Goal: Communication & Community: Answer question/provide support

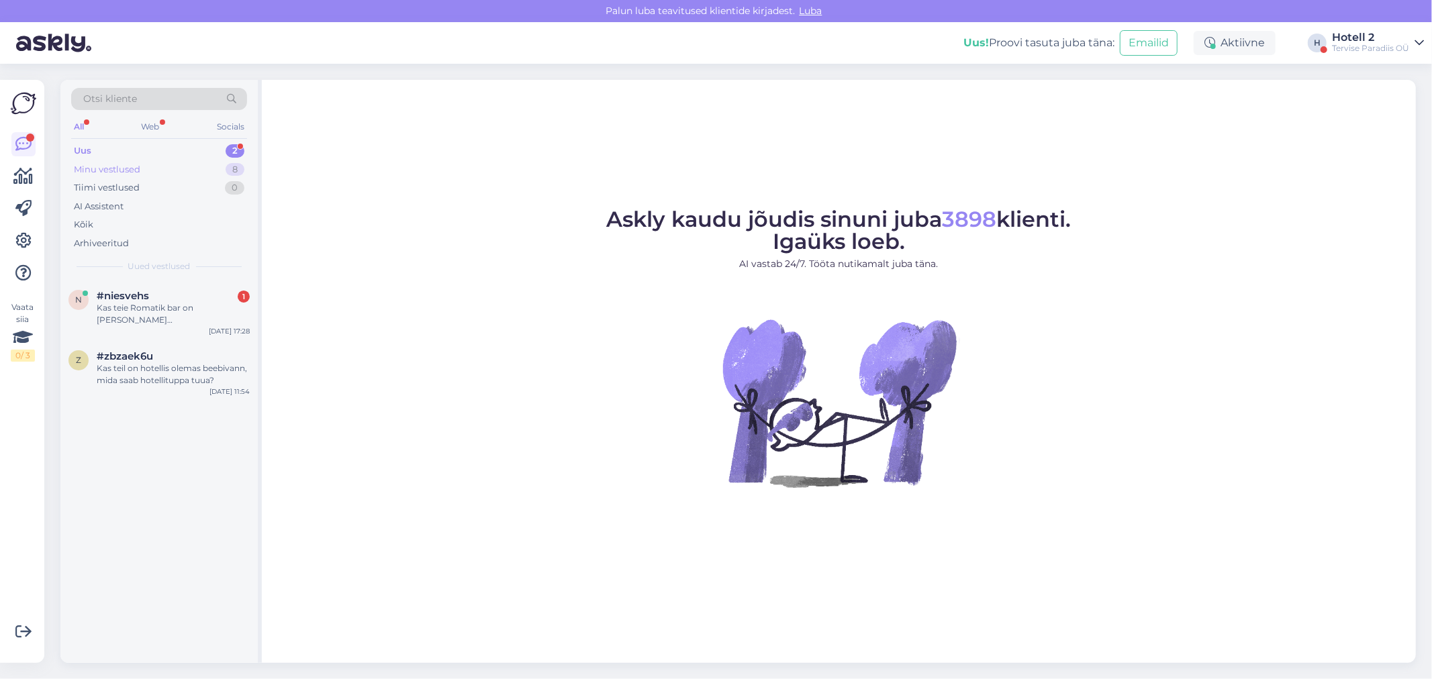
click at [232, 164] on div "8" at bounding box center [235, 169] width 19 height 13
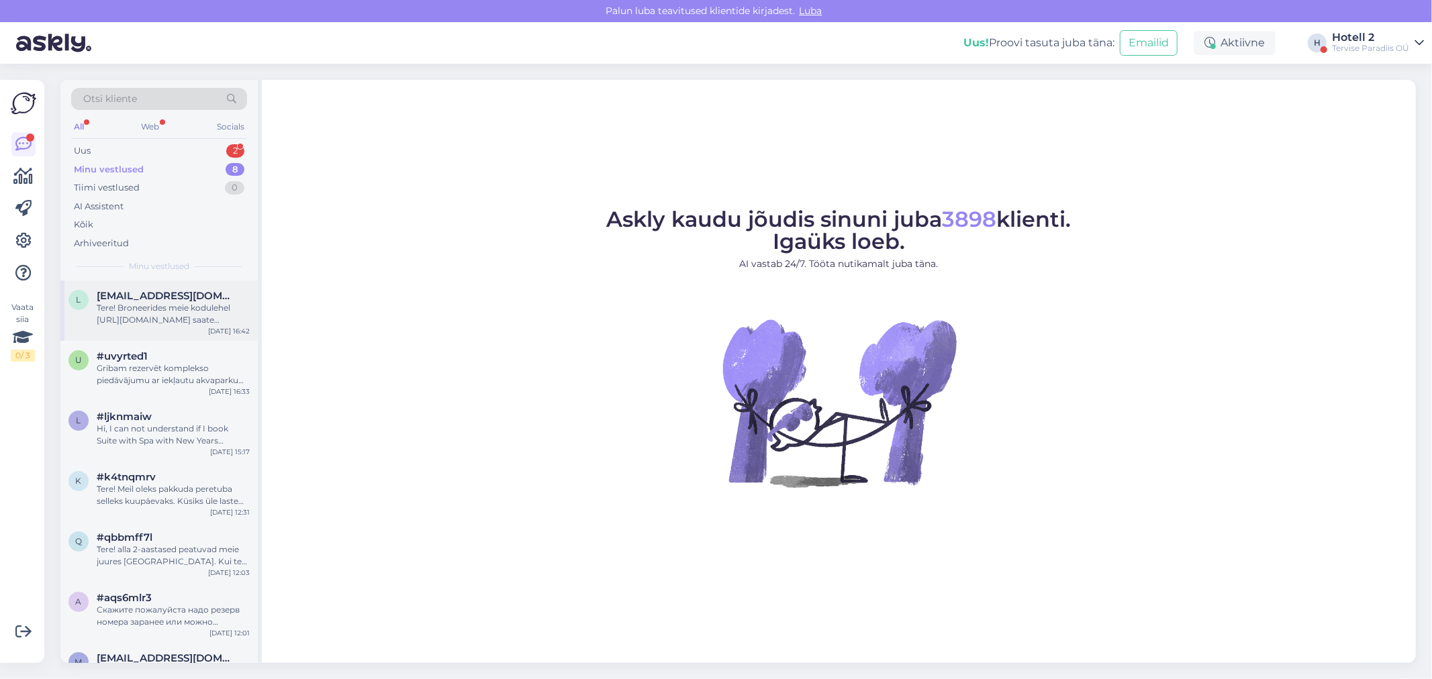
click at [220, 311] on div "Tere! Broneerides meie kodulehel [URL][DOMAIN_NAME] saate soodsamalt kui meie i…" at bounding box center [173, 314] width 153 height 24
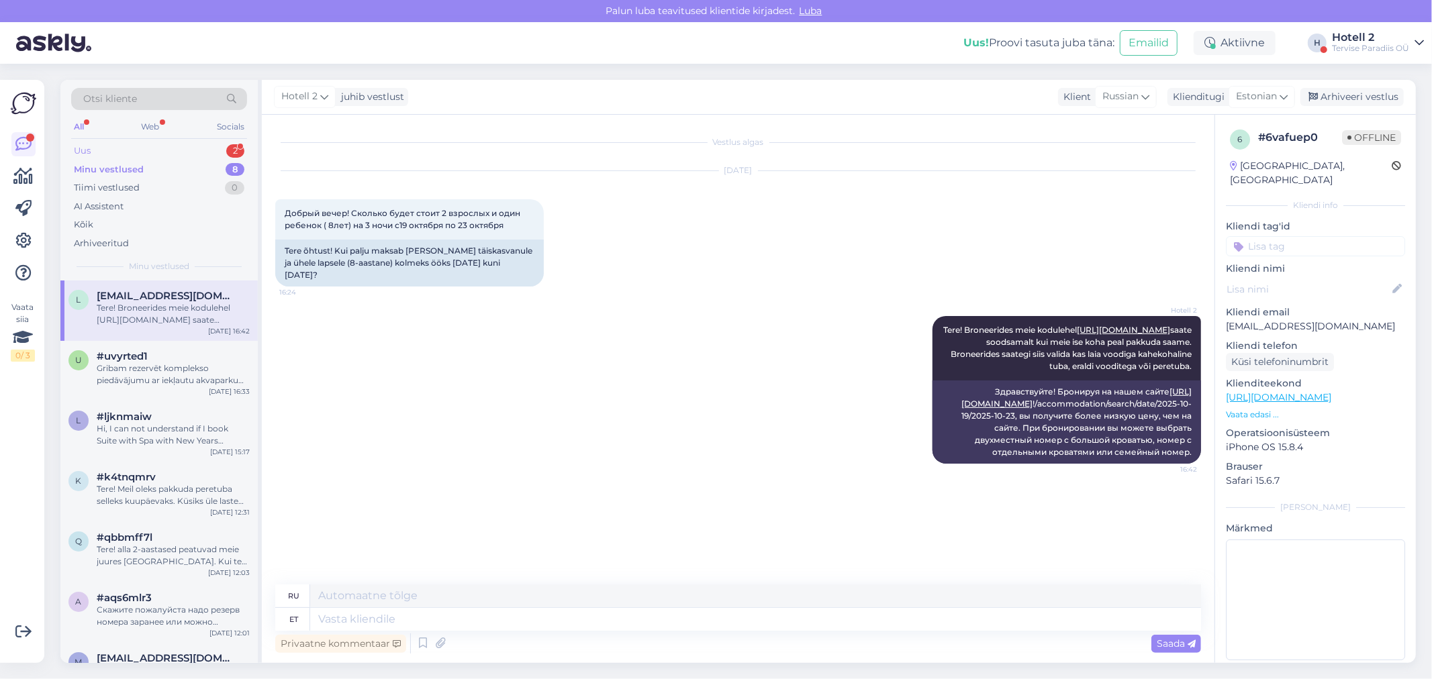
click at [242, 142] on div "Uus 2" at bounding box center [159, 151] width 176 height 19
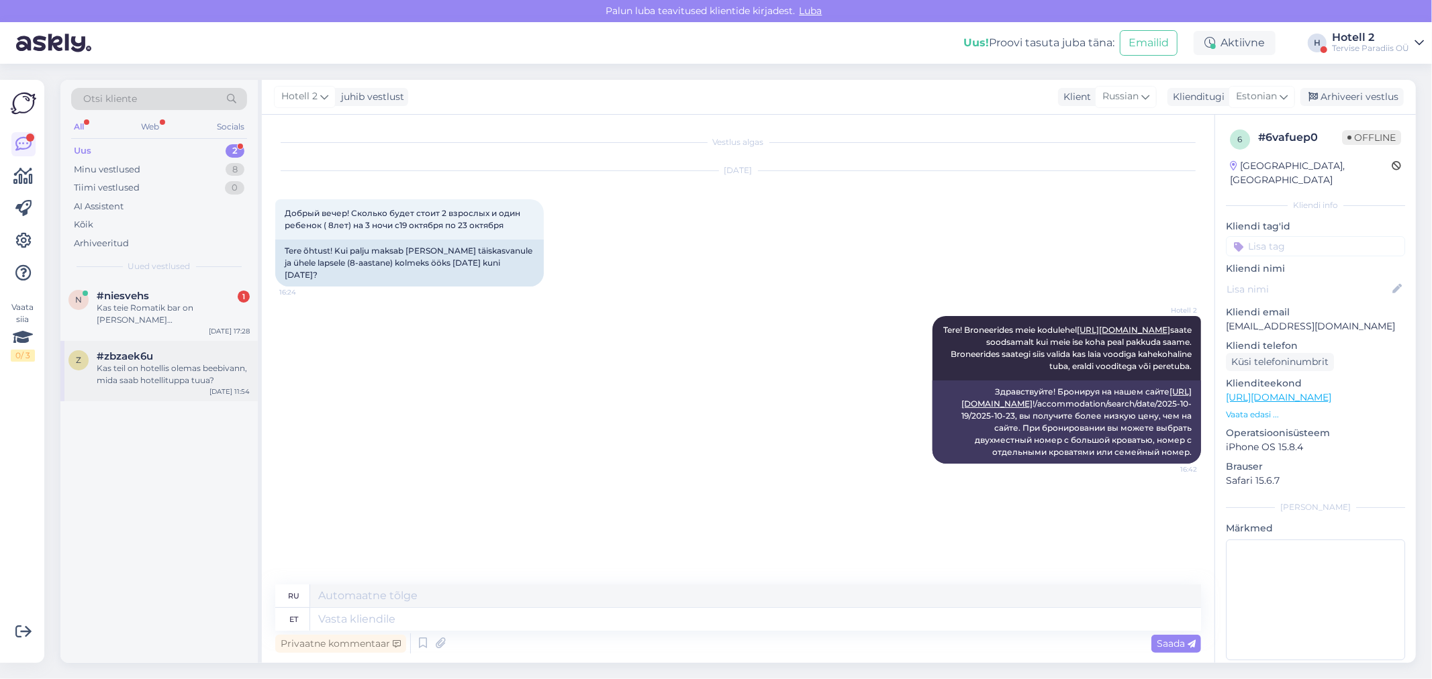
click at [208, 363] on div "Kas teil on hotellis olemas beebivann, mida saab hotellituppa tuua?" at bounding box center [173, 375] width 153 height 24
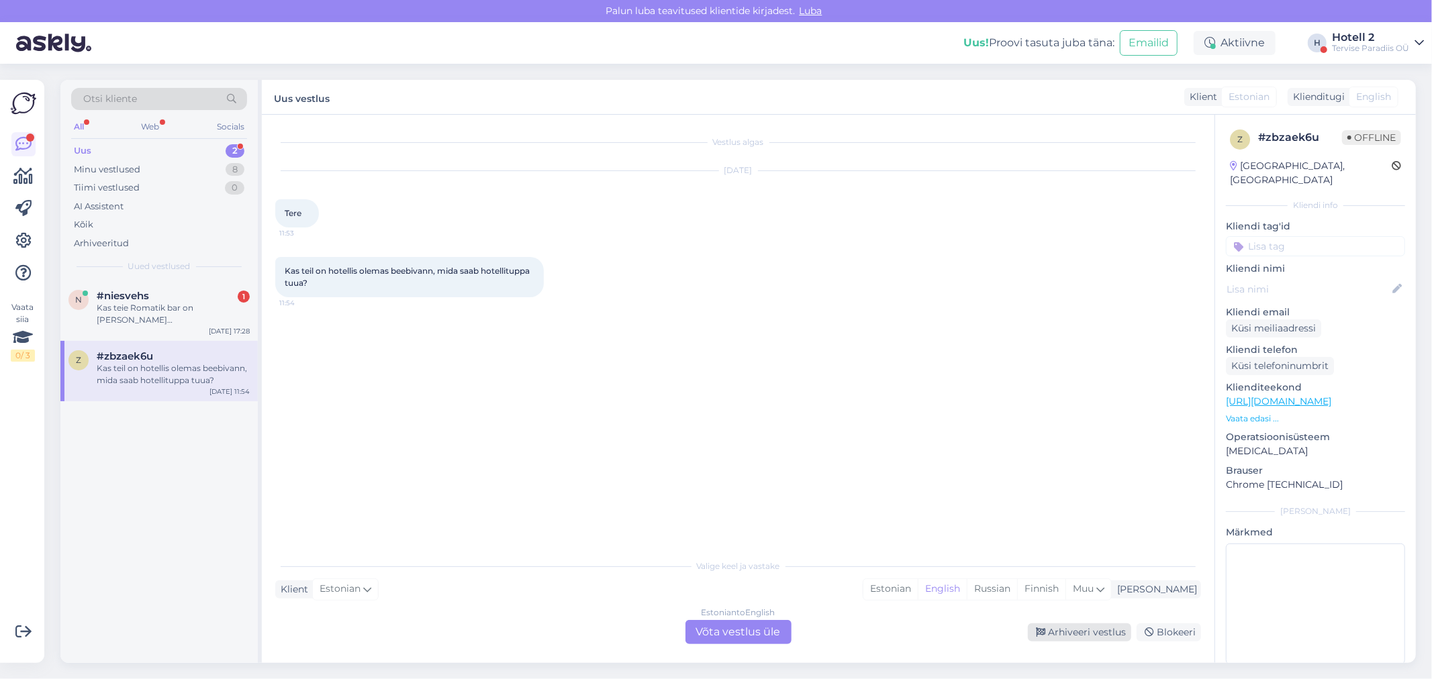
click at [1112, 634] on div "Arhiveeri vestlus" at bounding box center [1079, 633] width 103 height 18
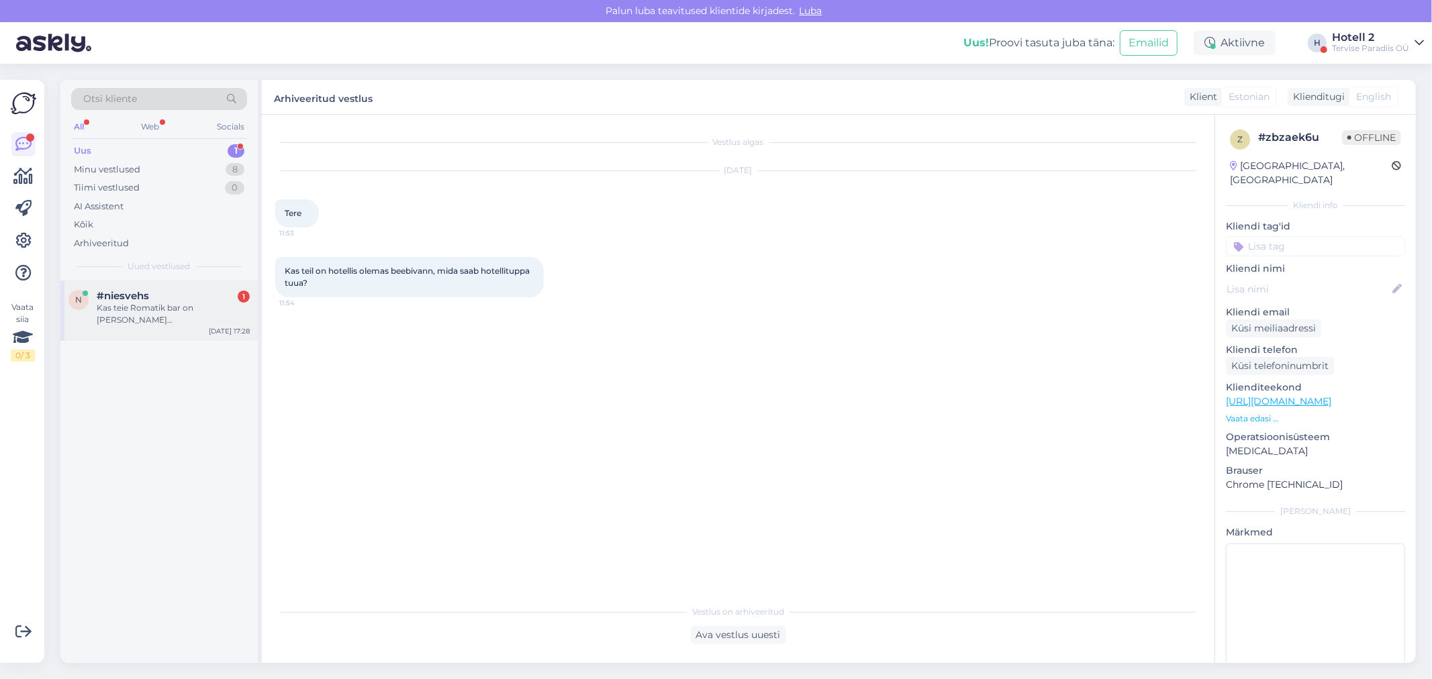
click at [166, 300] on div "#niesvehs 1" at bounding box center [173, 296] width 153 height 12
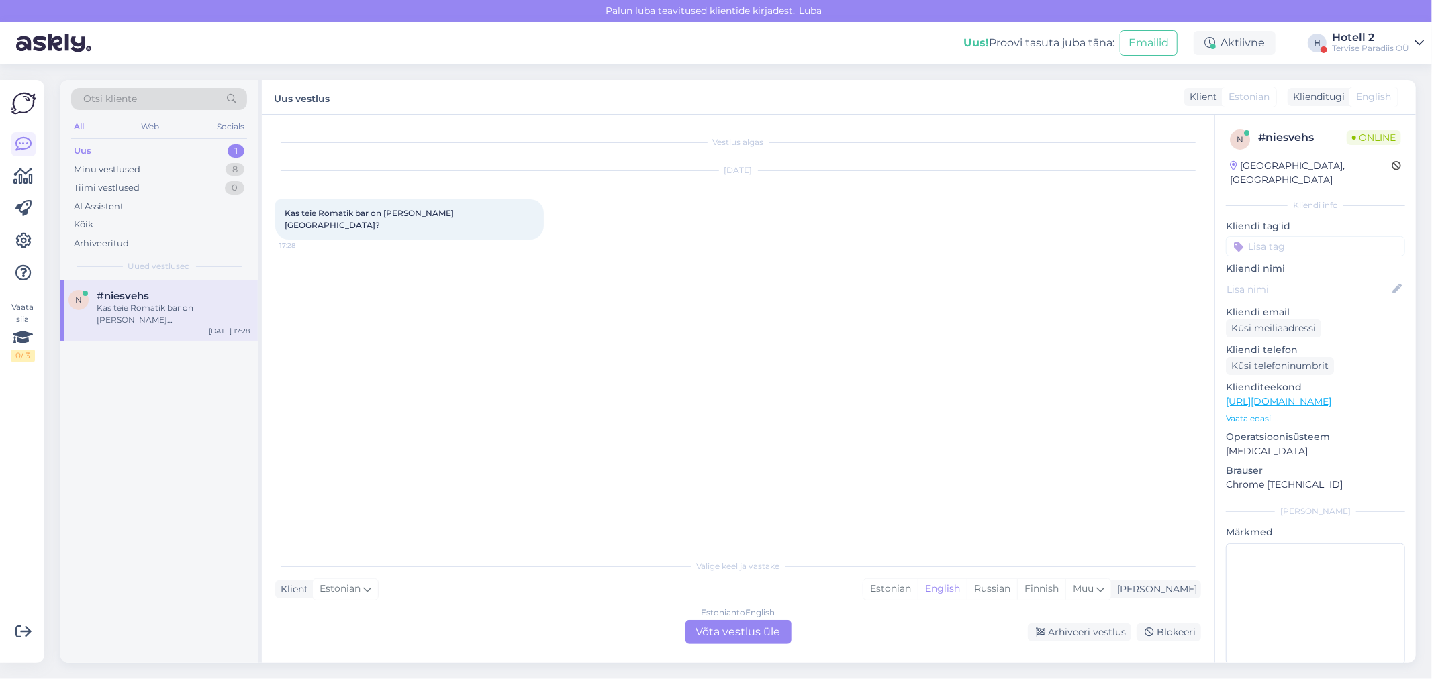
click at [714, 634] on div "Estonian to English Võta vestlus üle" at bounding box center [738, 632] width 106 height 24
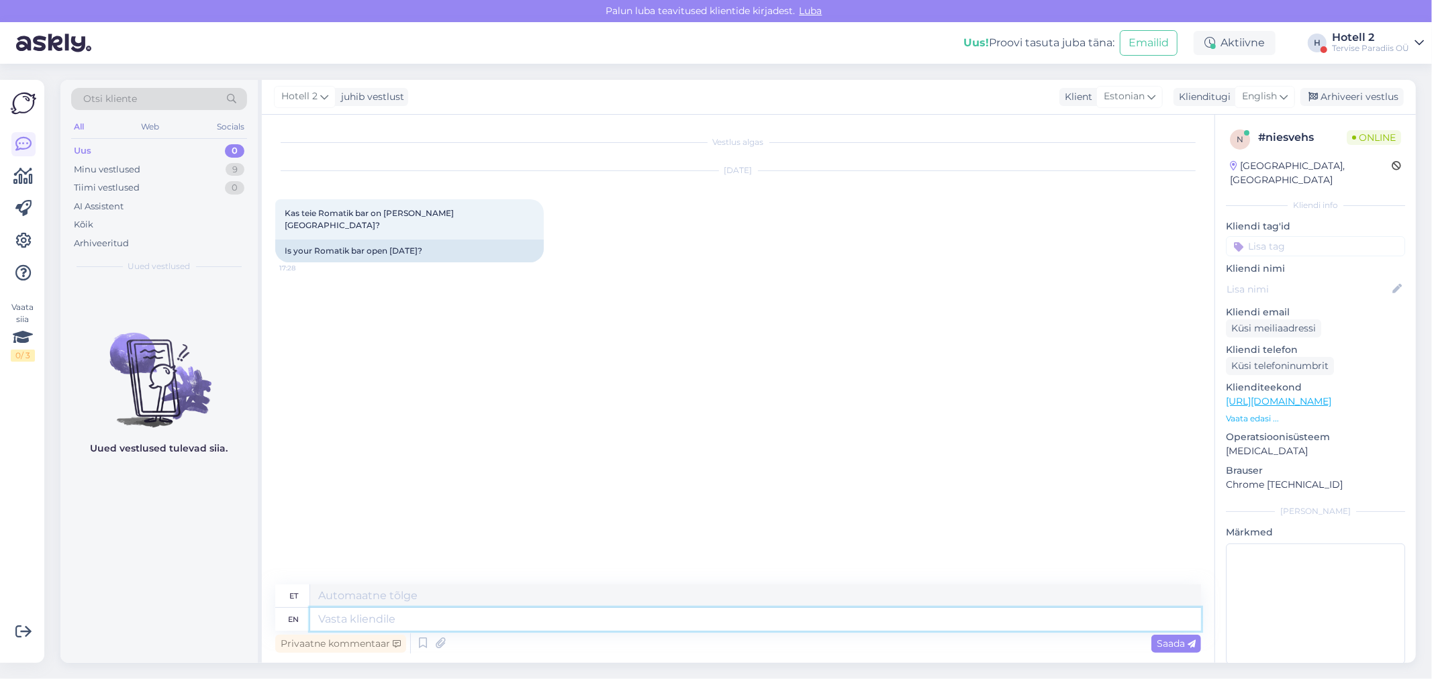
click at [618, 609] on textarea at bounding box center [755, 619] width 891 height 23
click at [1257, 89] on span "English" at bounding box center [1259, 96] width 35 height 15
type input "es"
drag, startPoint x: 1220, startPoint y: 170, endPoint x: 1198, endPoint y: 181, distance: 24.9
click at [1220, 170] on link "Estonian" at bounding box center [1235, 177] width 148 height 21
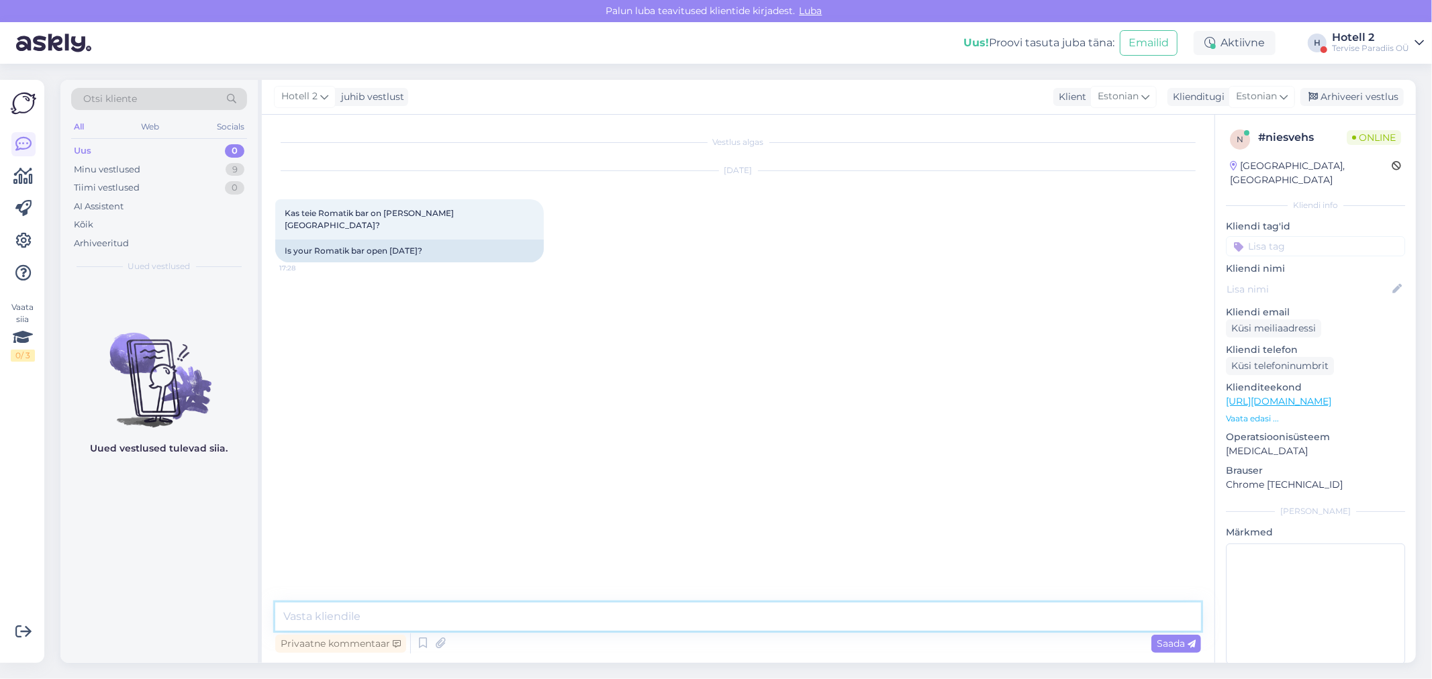
click at [508, 622] on textarea at bounding box center [738, 617] width 926 height 28
type textarea "Tere!"
type textarea "Kahjuks Romantic Bar on [PERSON_NAME] suletud."
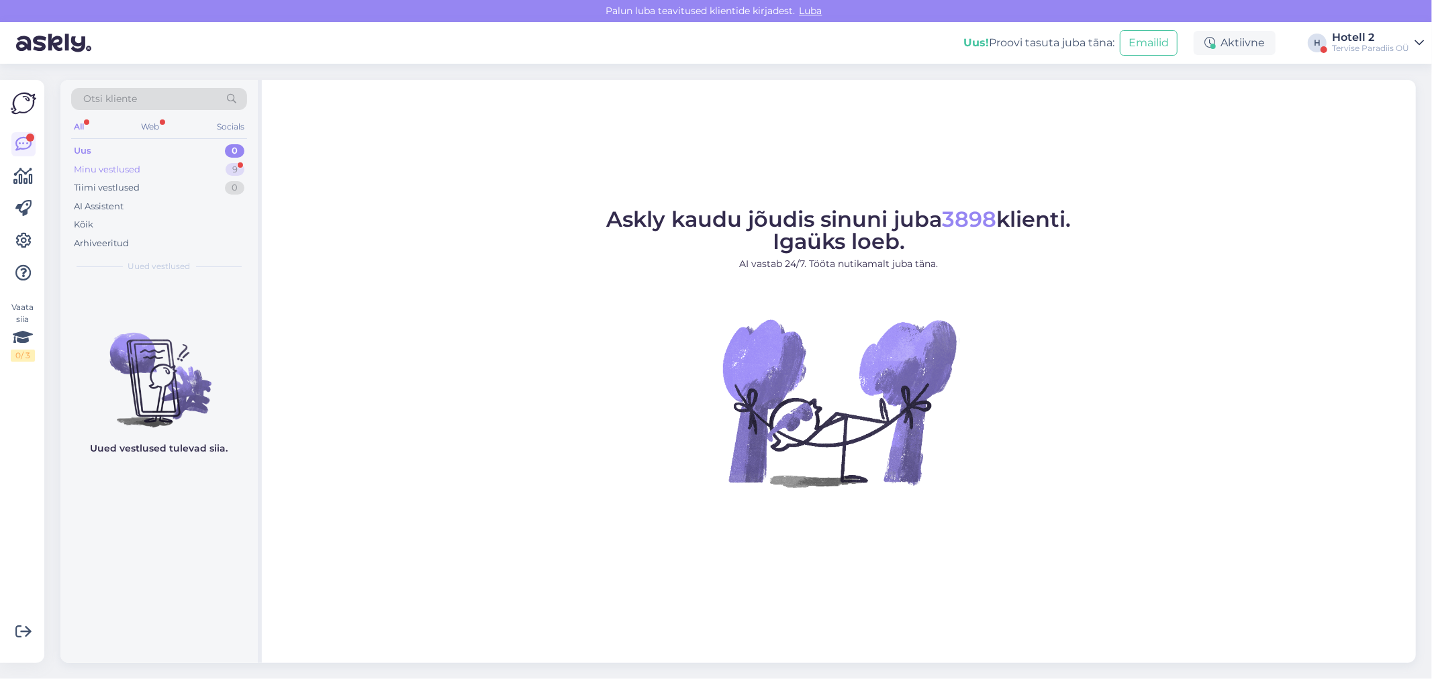
click at [225, 164] on div "Minu vestlused 9" at bounding box center [159, 169] width 176 height 19
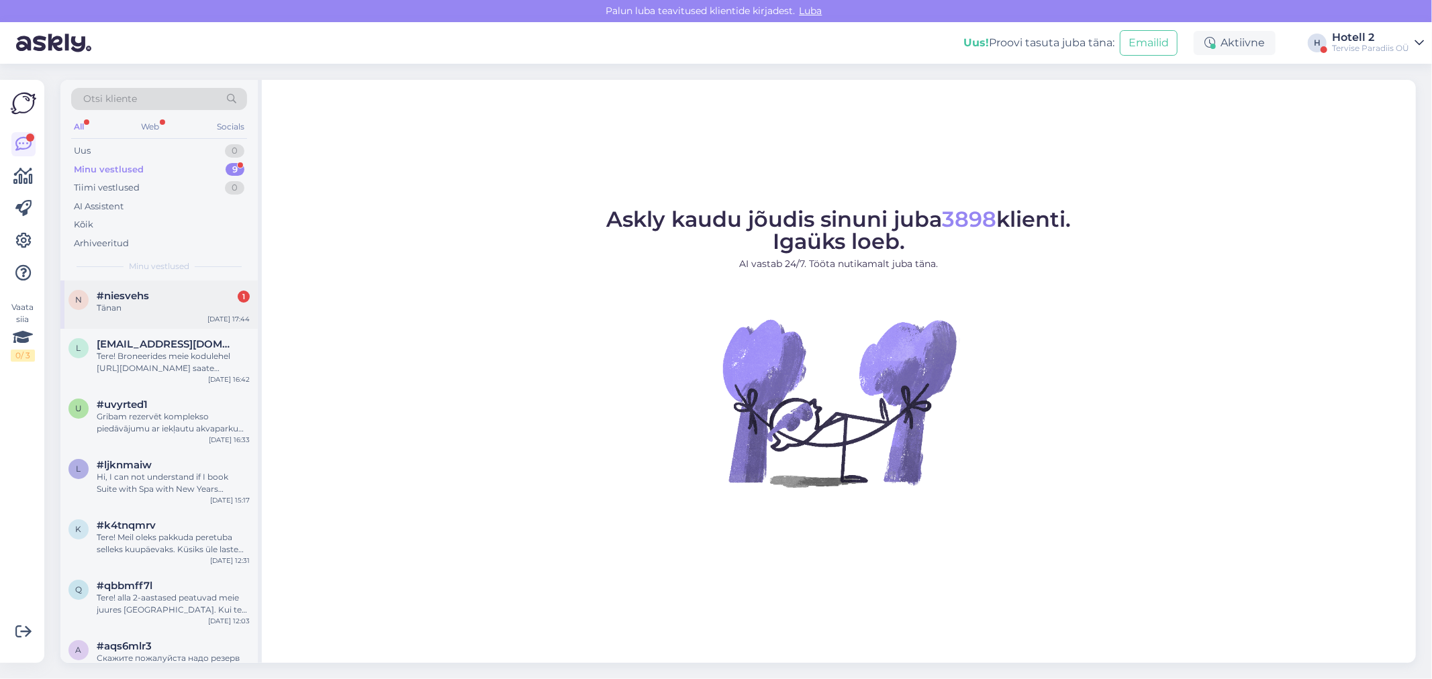
click at [195, 293] on div "#niesvehs 1" at bounding box center [173, 296] width 153 height 12
